Goal: Transaction & Acquisition: Purchase product/service

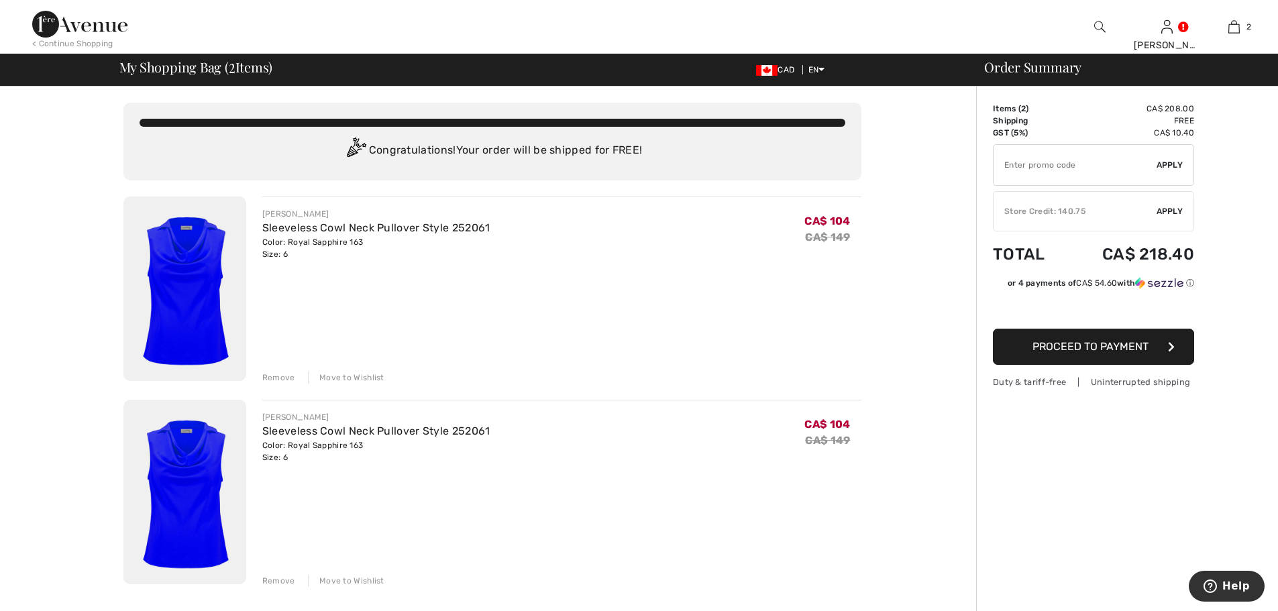
type input "NEW15"
type input "FLASH15"
type input "FREEXPRESS"
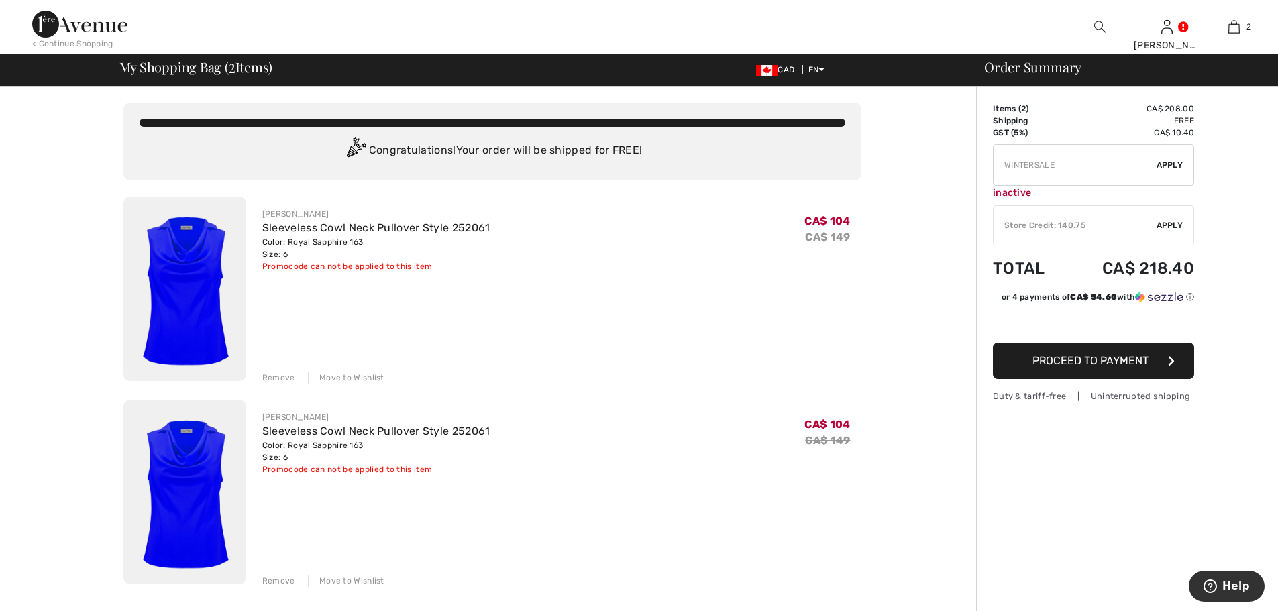
type input "NEW15"
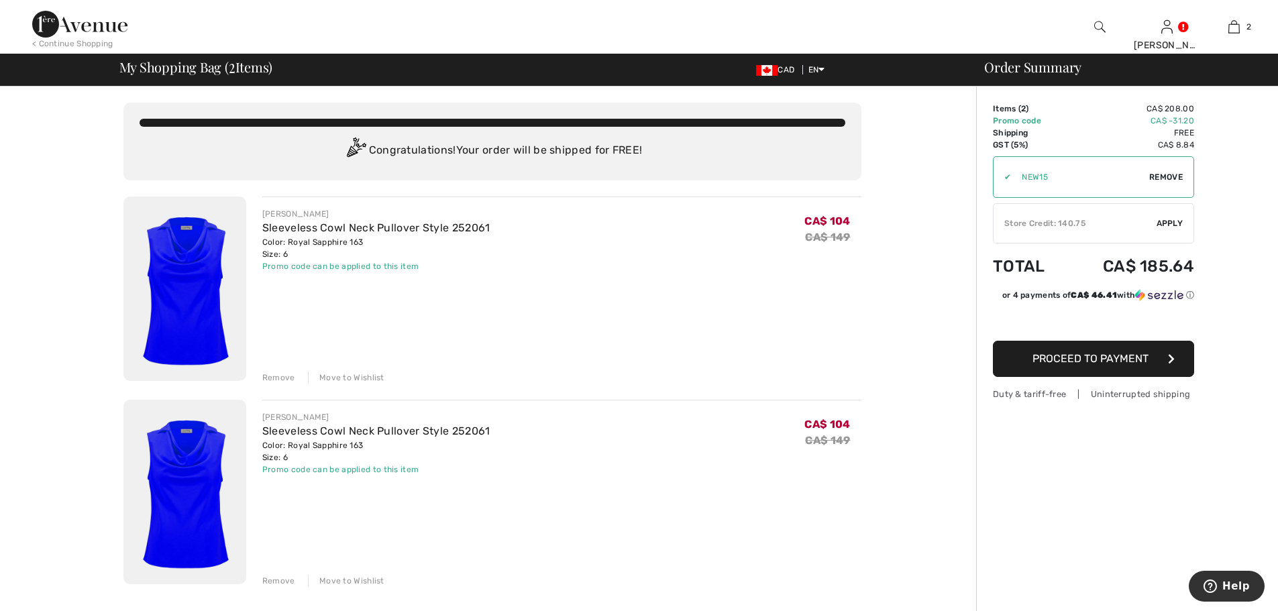
click at [295, 587] on div "Remove" at bounding box center [278, 581] width 33 height 12
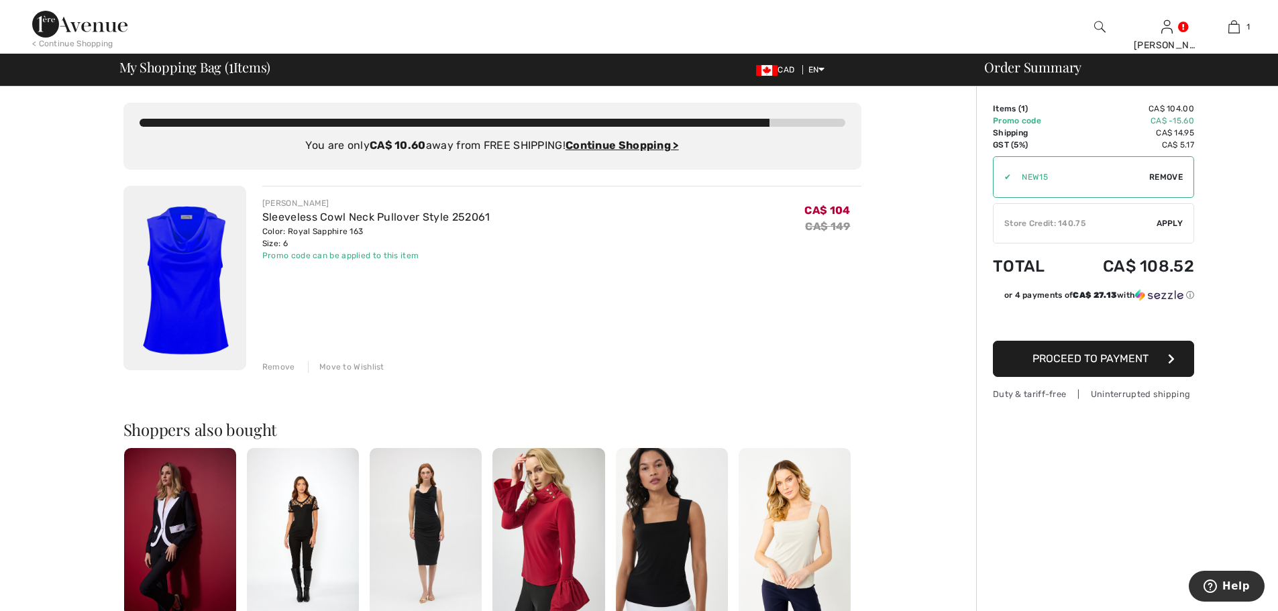
click at [1155, 377] on button "Proceed to Payment" at bounding box center [1093, 359] width 201 height 36
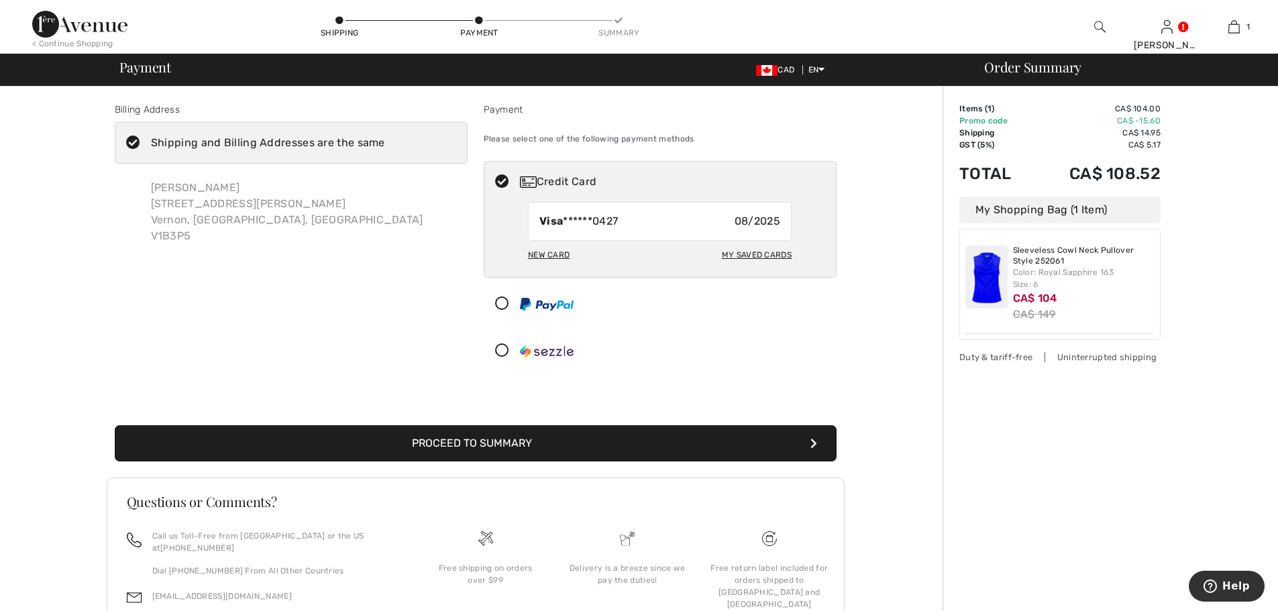
click at [557, 266] on div "New Card" at bounding box center [549, 255] width 42 height 23
radio input "true"
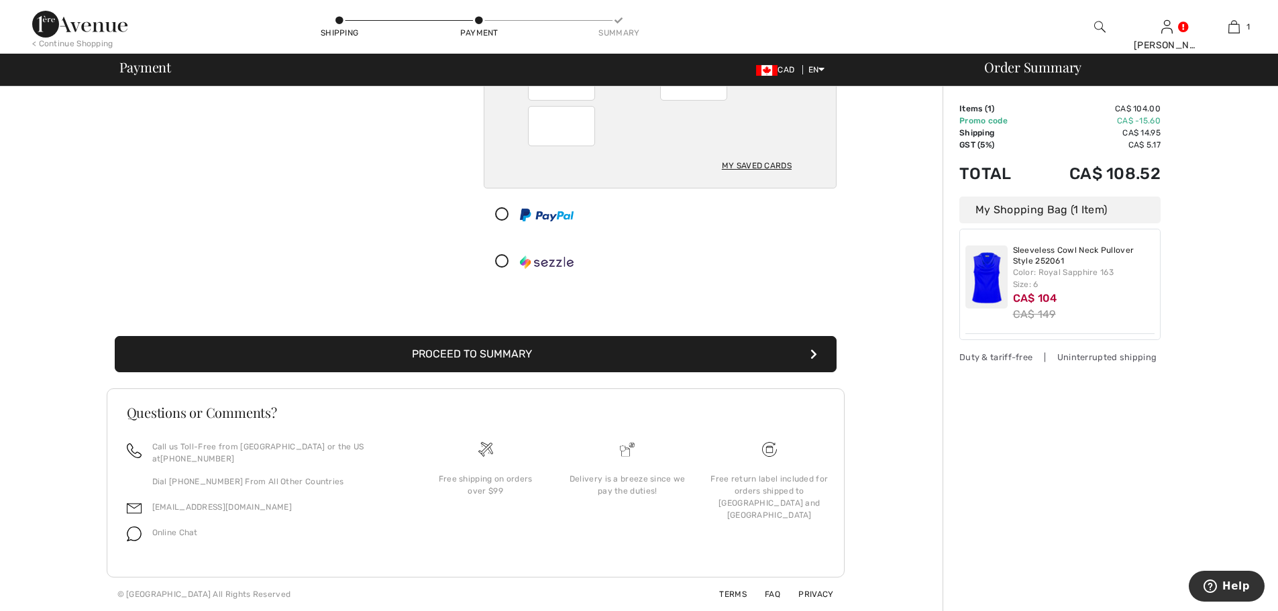
scroll to position [329, 0]
click at [625, 336] on button "Proceed to Summary" at bounding box center [476, 354] width 722 height 36
click at [517, 336] on button "Proceed to Summary" at bounding box center [476, 354] width 722 height 36
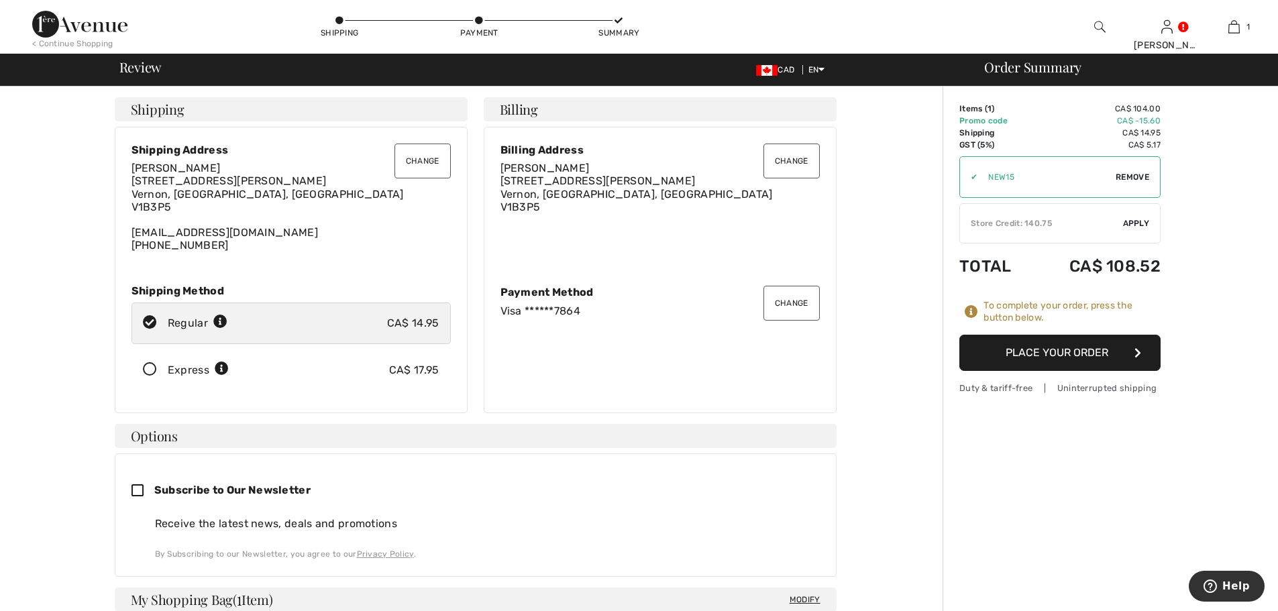
click at [1078, 371] on button "Place Your Order" at bounding box center [1059, 353] width 201 height 36
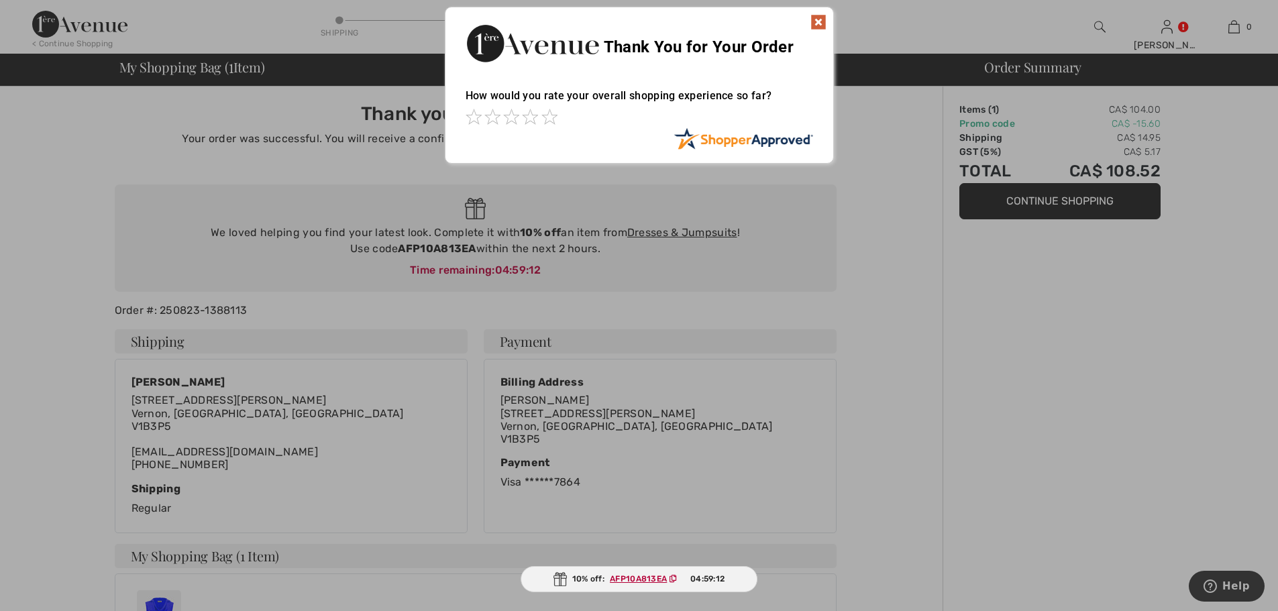
click at [823, 22] on img at bounding box center [818, 22] width 16 height 16
